Goal: Information Seeking & Learning: Learn about a topic

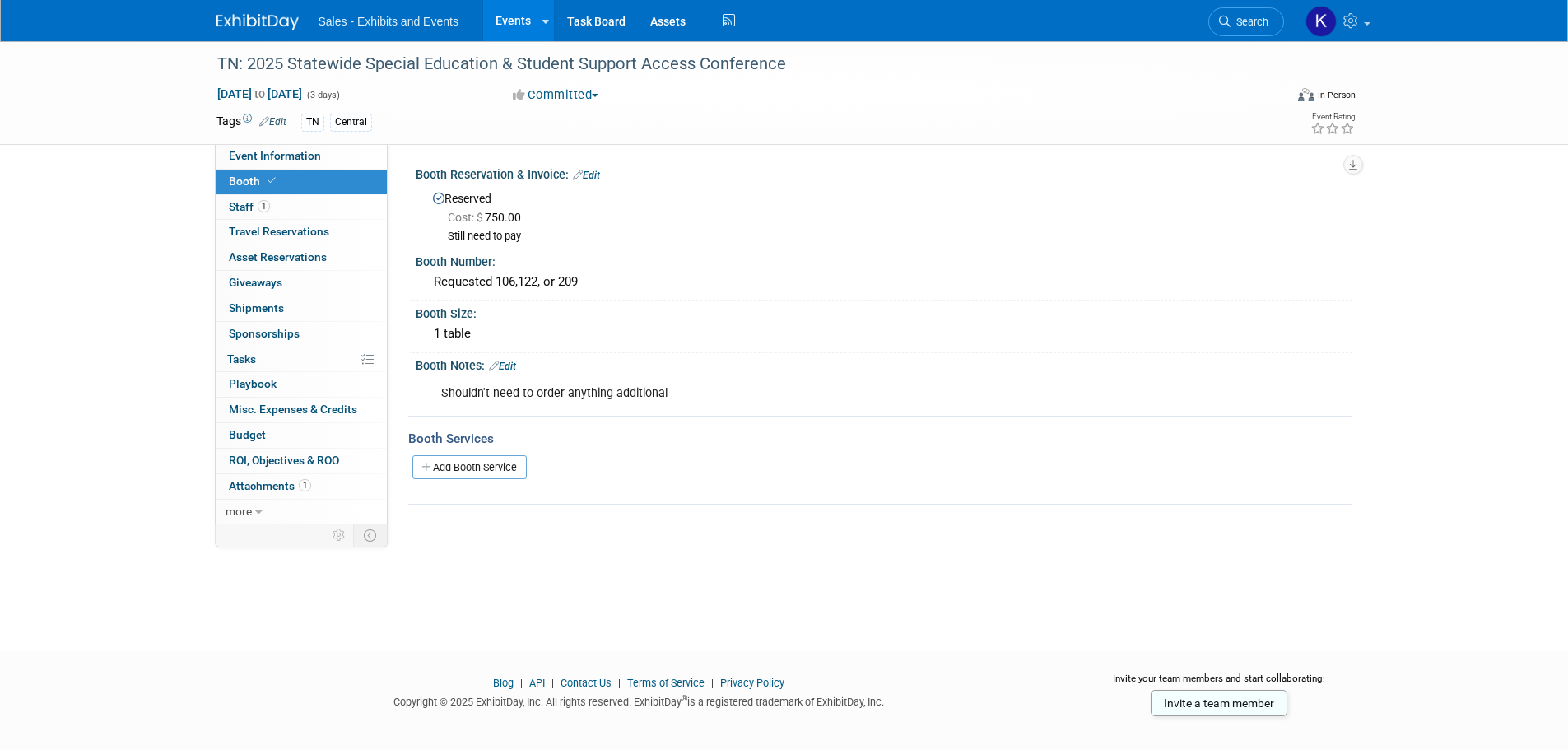
click at [252, 23] on img at bounding box center [257, 23] width 83 height 17
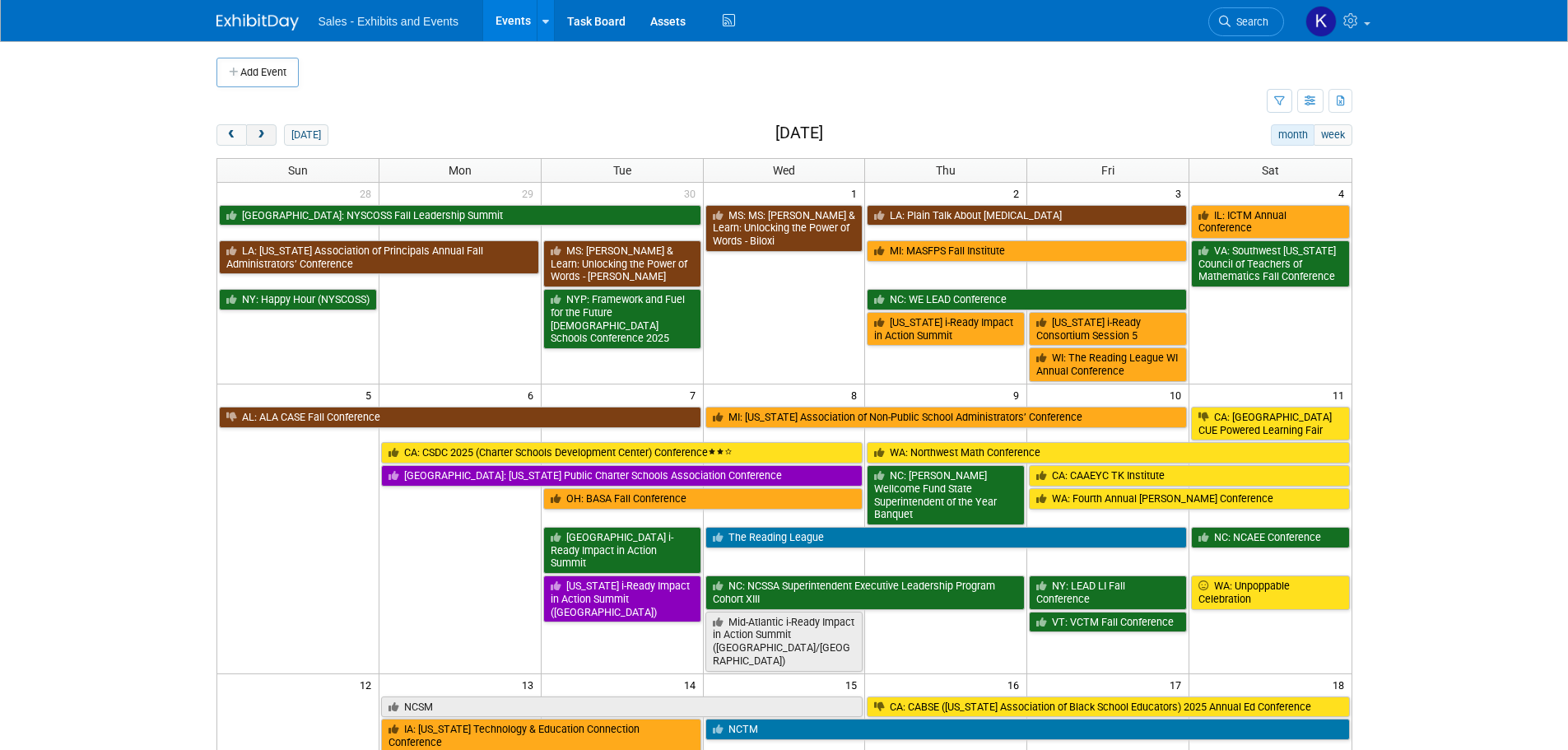
click at [270, 133] on button "next" at bounding box center [261, 135] width 30 height 22
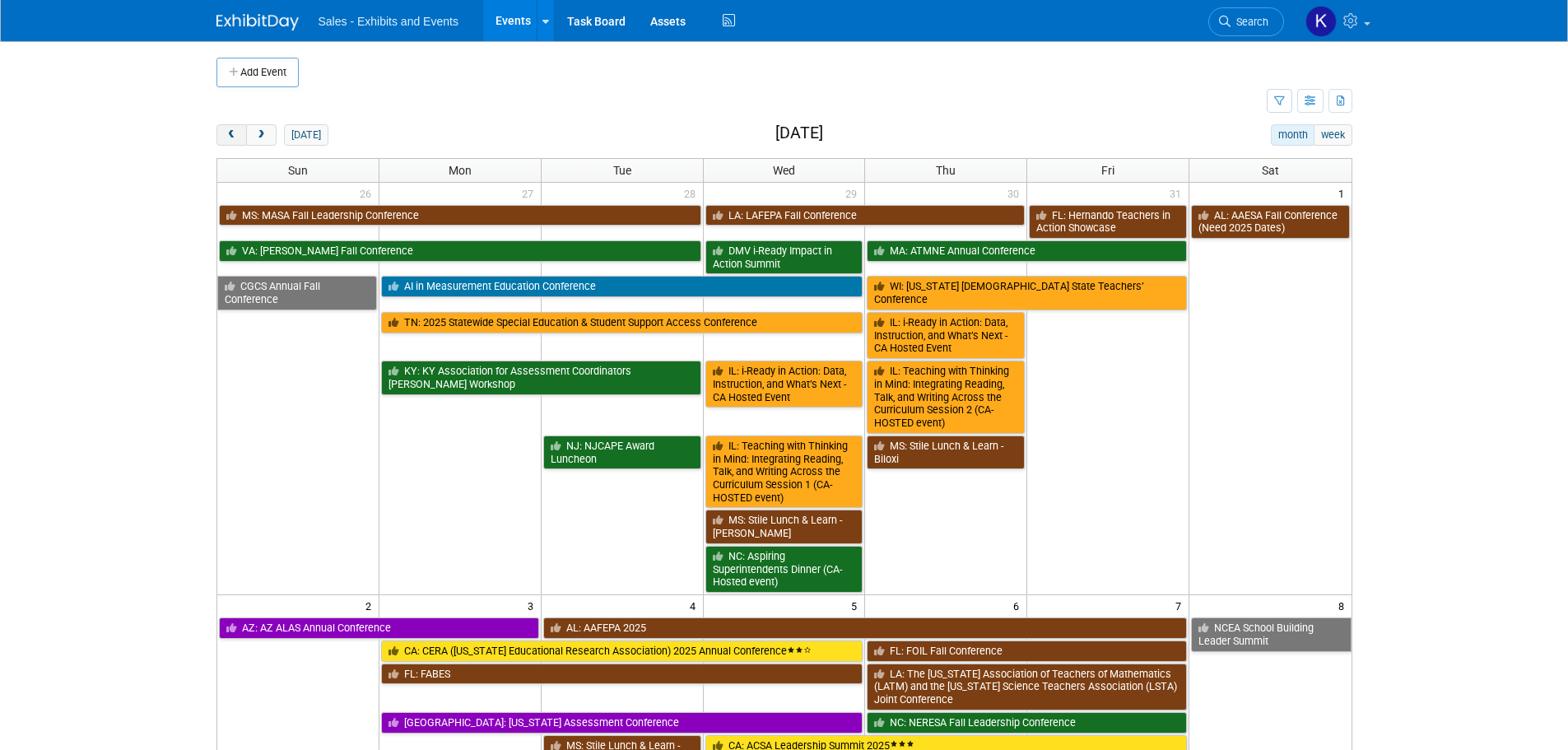
drag, startPoint x: 236, startPoint y: 139, endPoint x: 248, endPoint y: 147, distance: 14.4
click at [236, 140] on span "prev" at bounding box center [231, 135] width 13 height 11
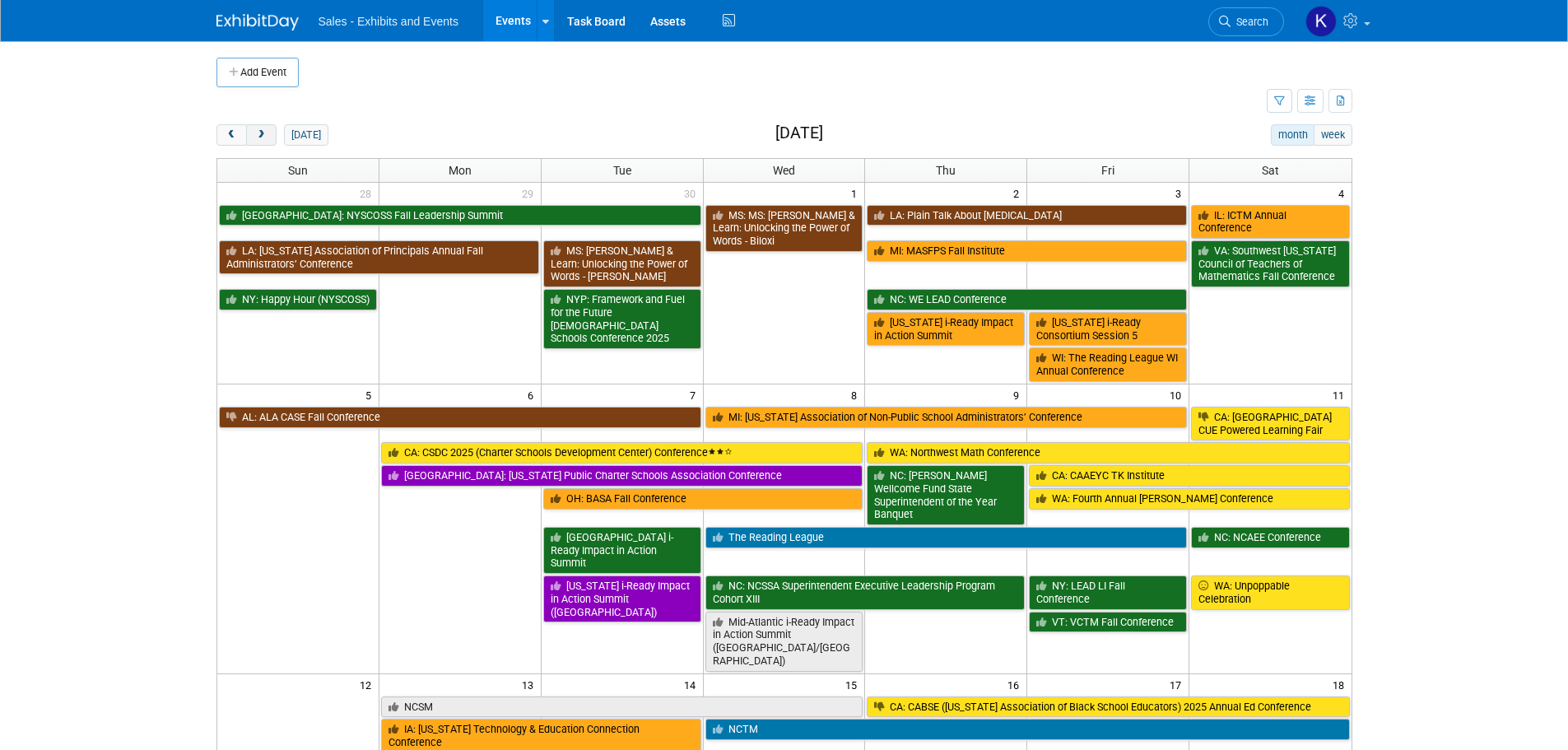
click at [266, 135] on span "next" at bounding box center [261, 135] width 13 height 11
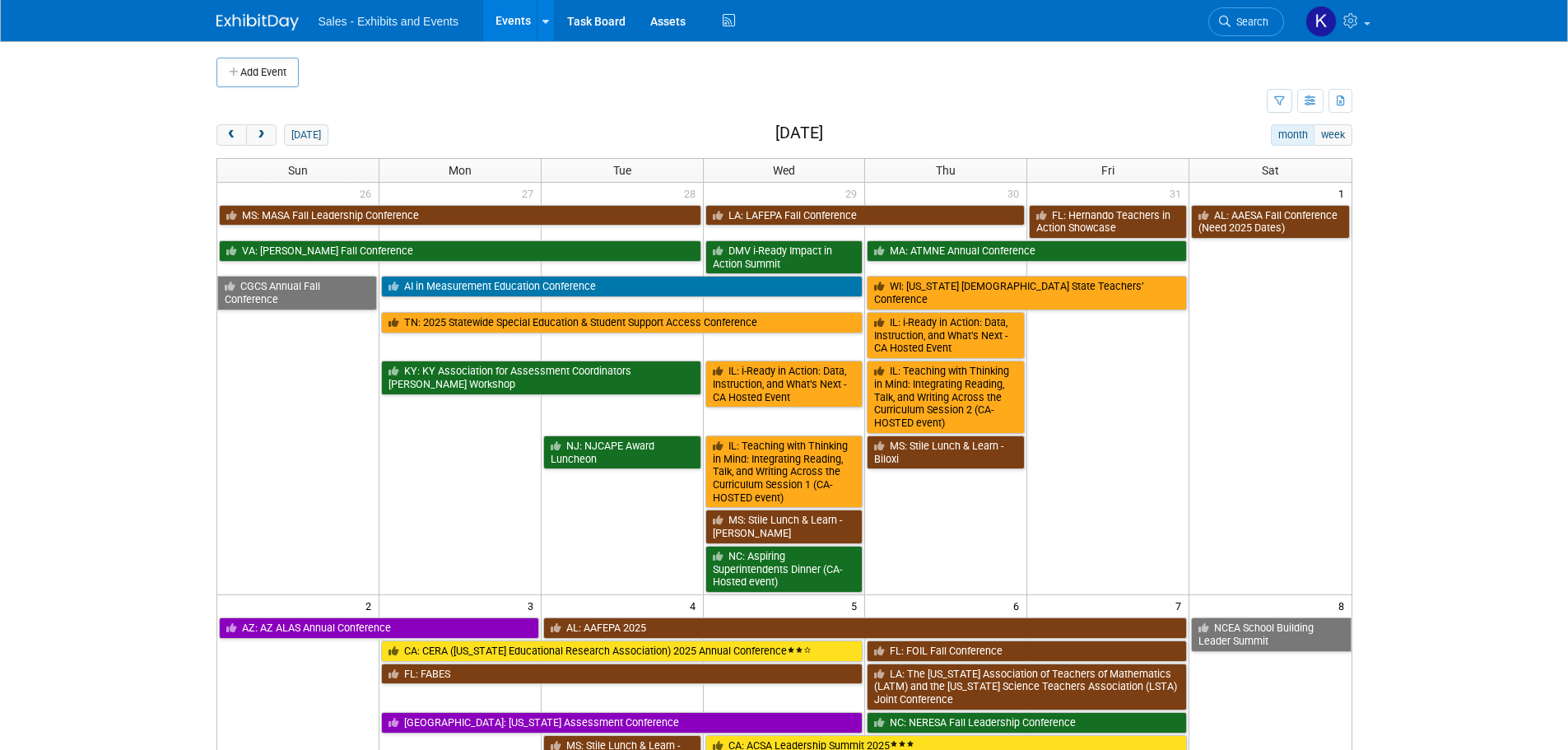
drag, startPoint x: 319, startPoint y: 136, endPoint x: 376, endPoint y: 156, distance: 60.4
click at [319, 136] on button "today" at bounding box center [305, 135] width 43 height 22
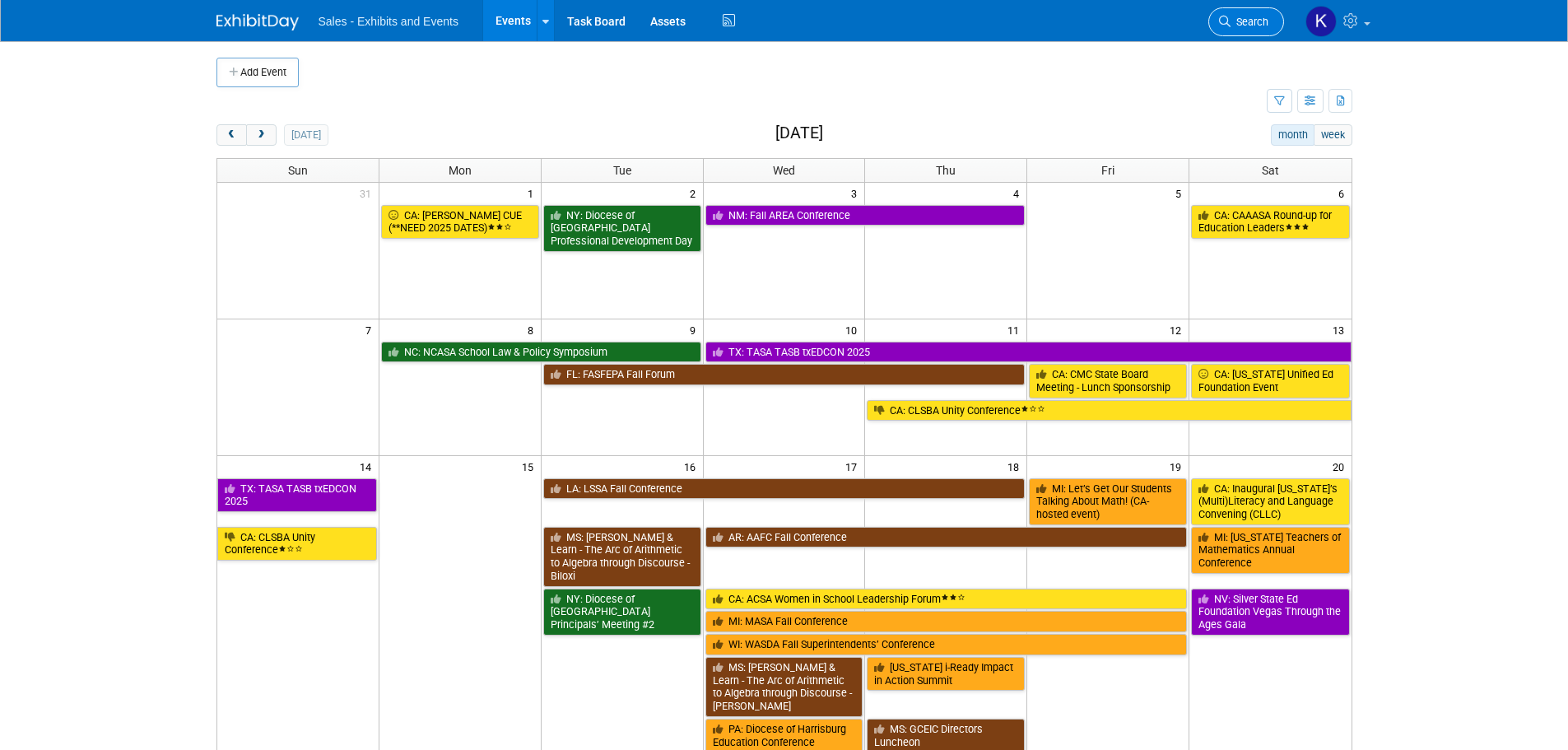
click at [1243, 21] on span "Search" at bounding box center [1249, 22] width 38 height 13
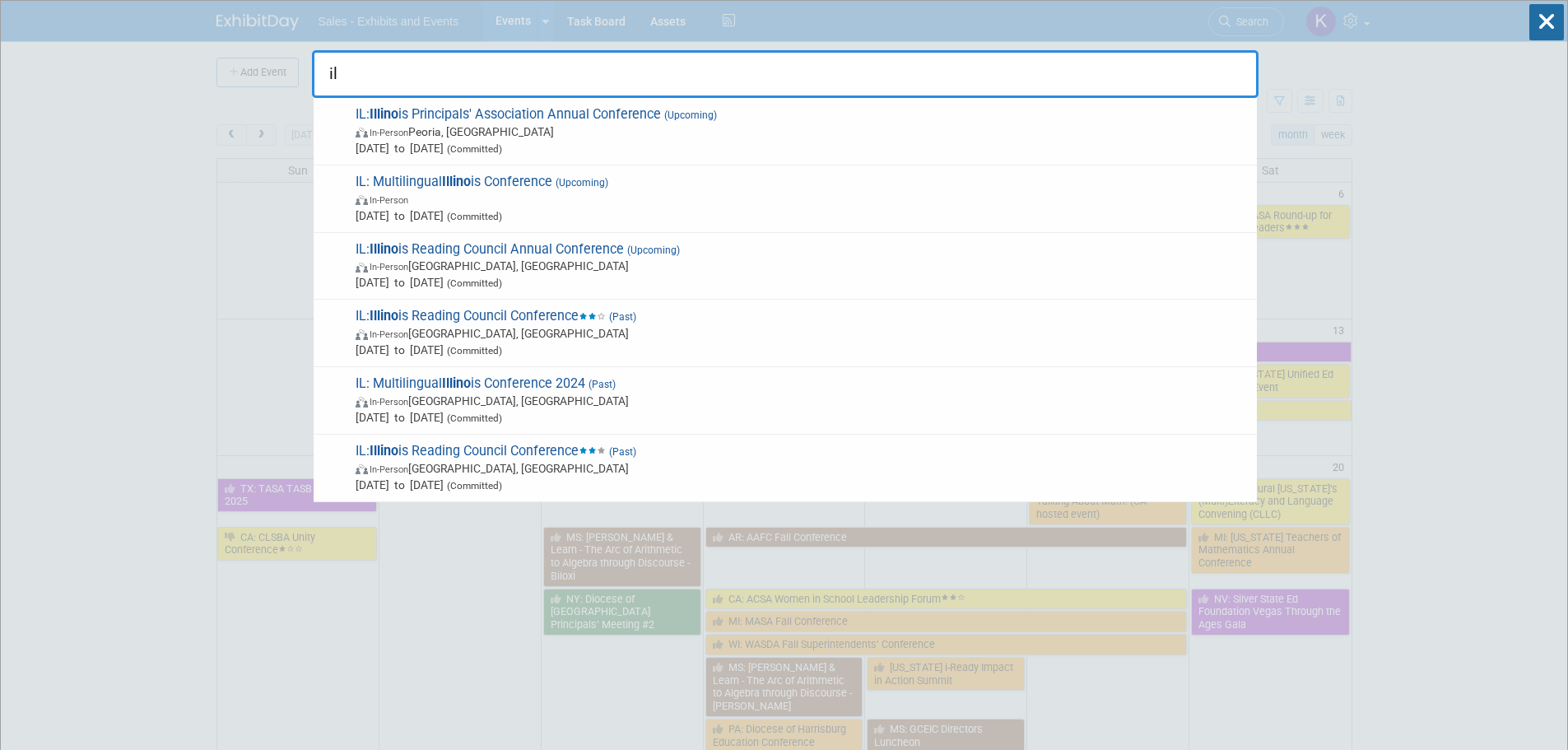
type input "i"
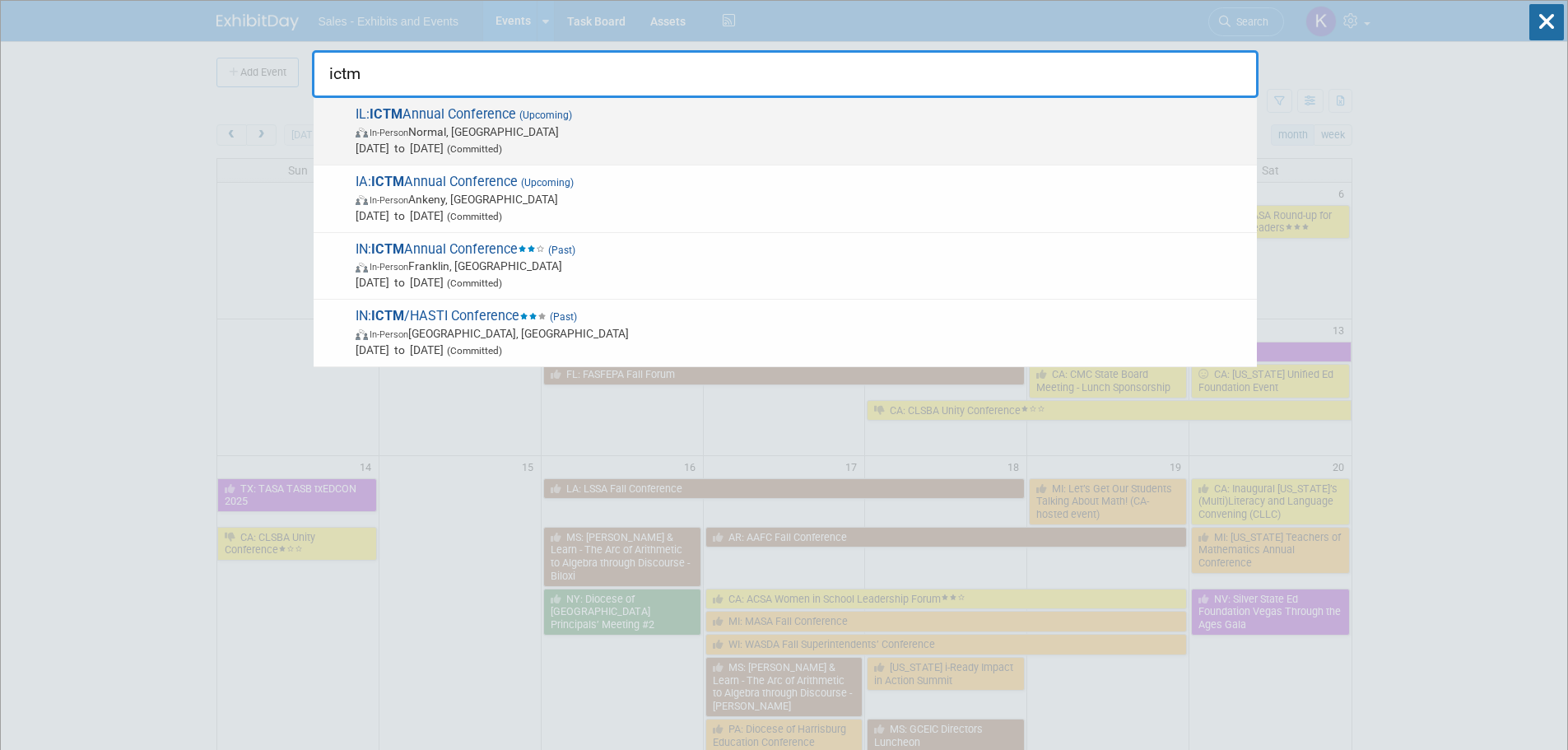
type input "ictm"
click at [497, 126] on span "In-Person Normal, IL" at bounding box center [802, 132] width 893 height 17
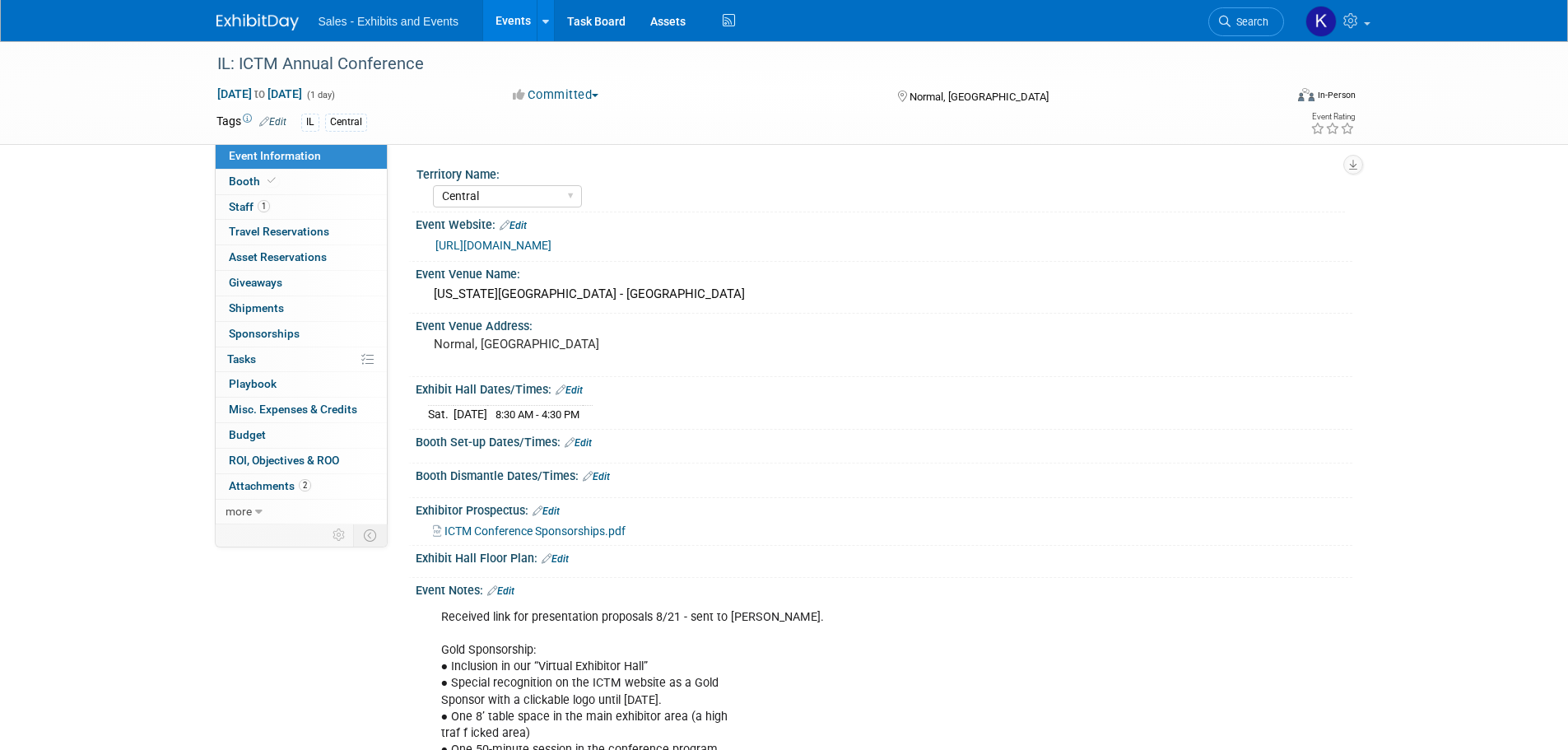
select select "Central"
click at [245, 208] on span "Staff 1" at bounding box center [249, 207] width 41 height 13
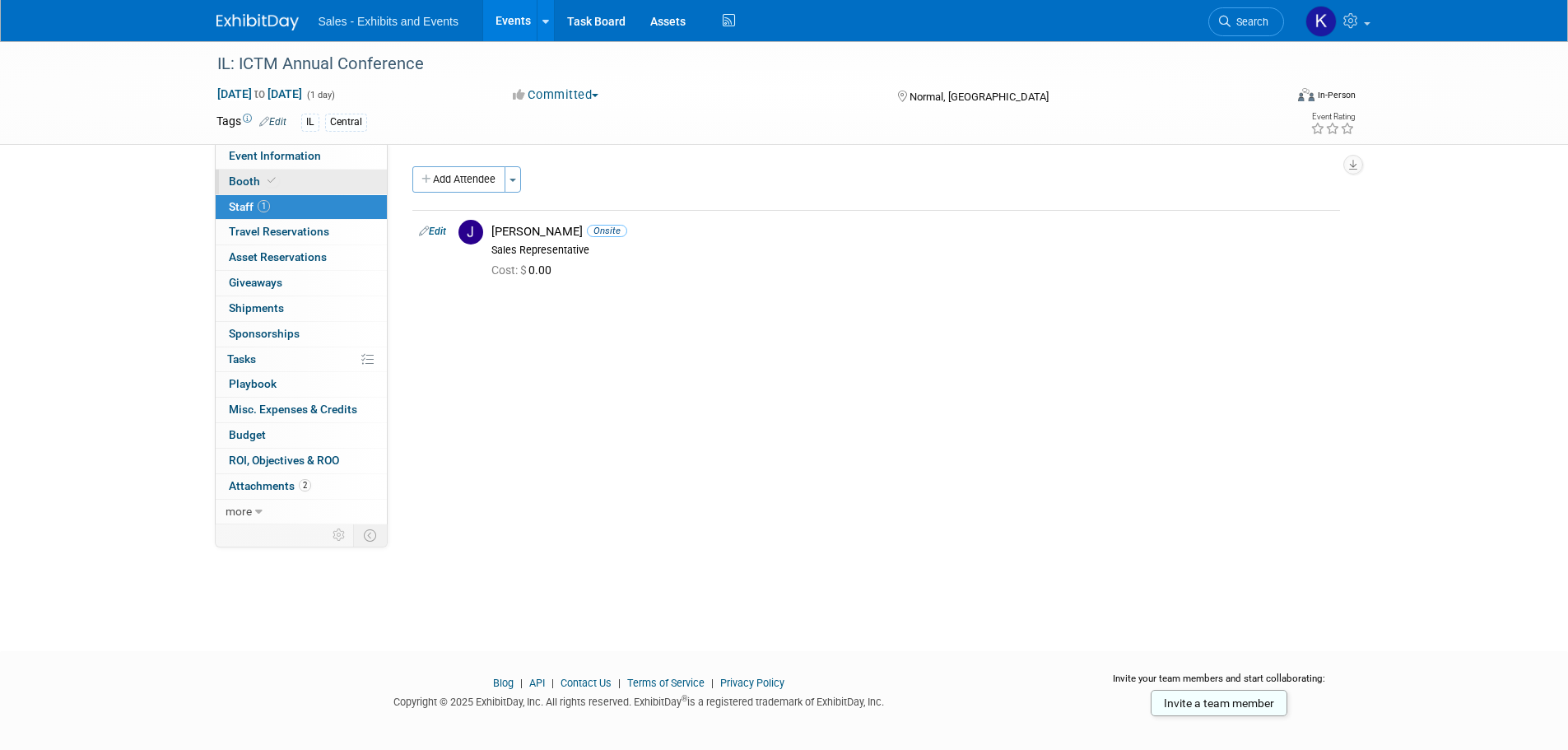
drag, startPoint x: 11, startPoint y: 293, endPoint x: 238, endPoint y: 179, distance: 254.0
click at [238, 179] on span "Booth" at bounding box center [254, 181] width 50 height 13
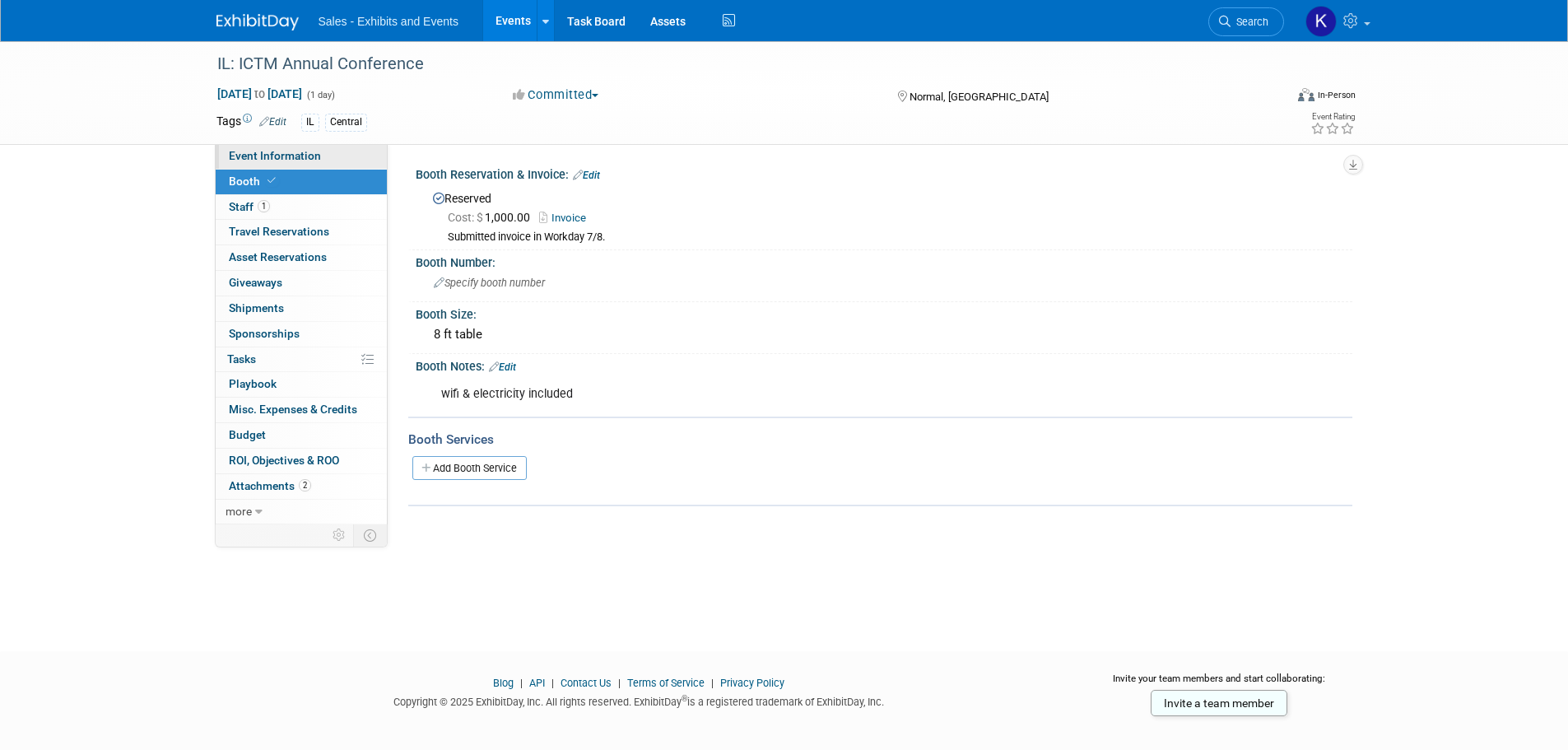
click at [255, 157] on span "Event Information" at bounding box center [275, 156] width 92 height 13
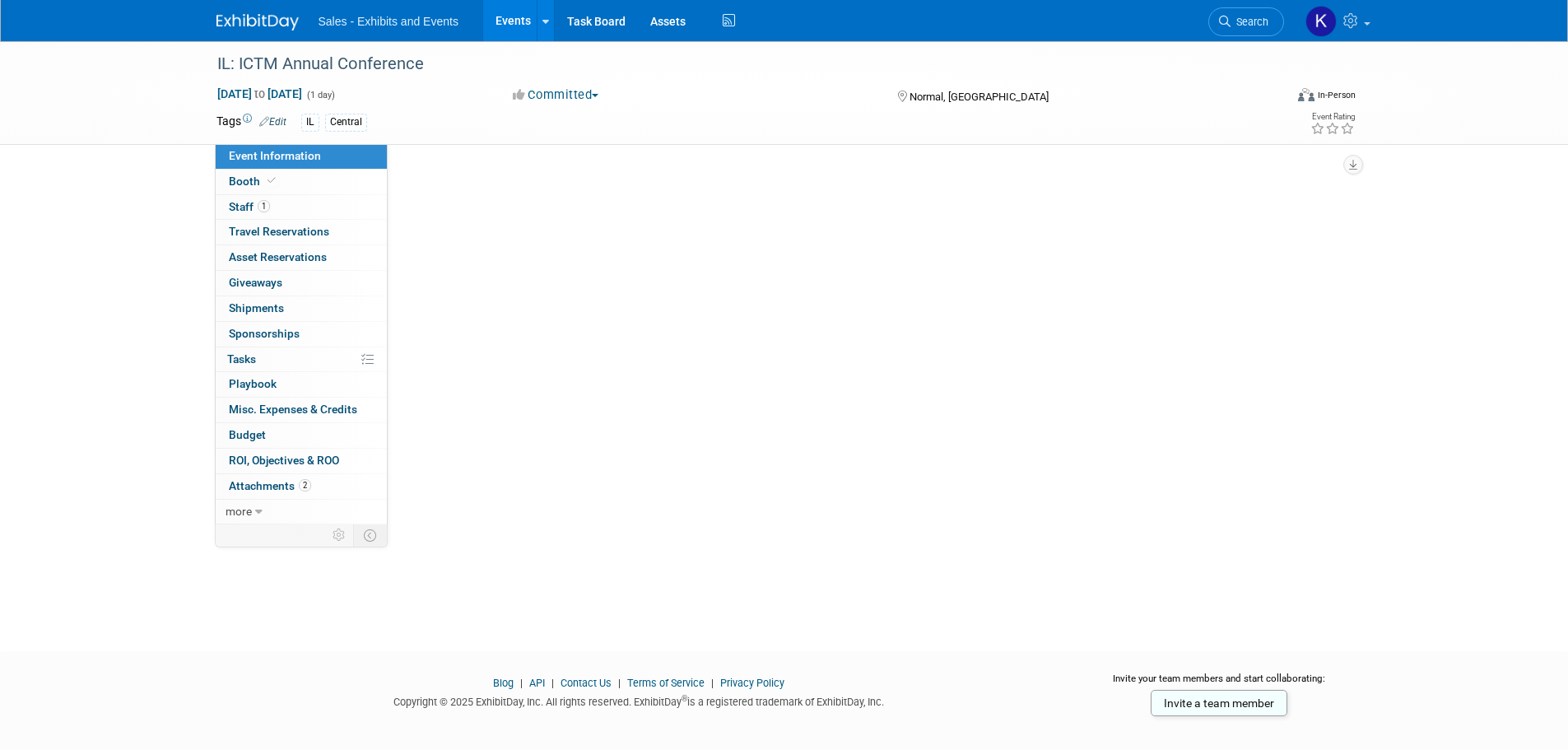
select select "Central"
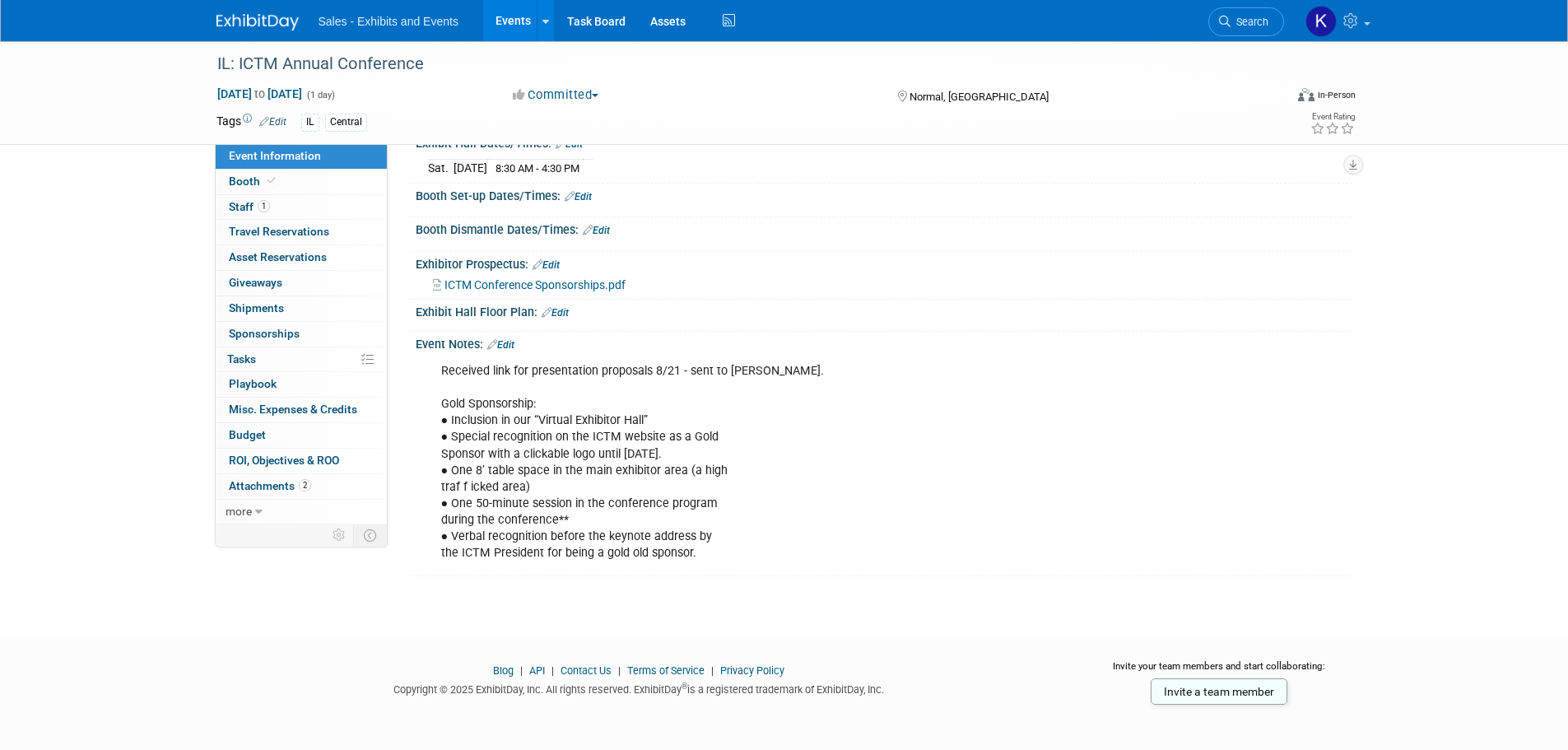
scroll to position [247, 0]
click at [580, 279] on span "ICTM Conference Sponsorships.pdf" at bounding box center [535, 284] width 181 height 13
